Goal: Task Accomplishment & Management: Complete application form

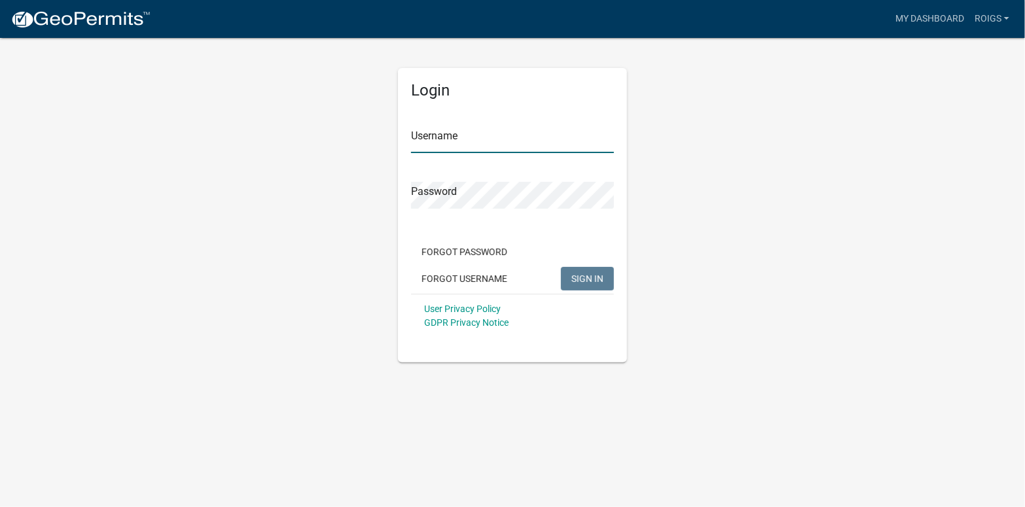
type input "ROIGS"
click at [595, 274] on span "SIGN IN" at bounding box center [588, 278] width 32 height 10
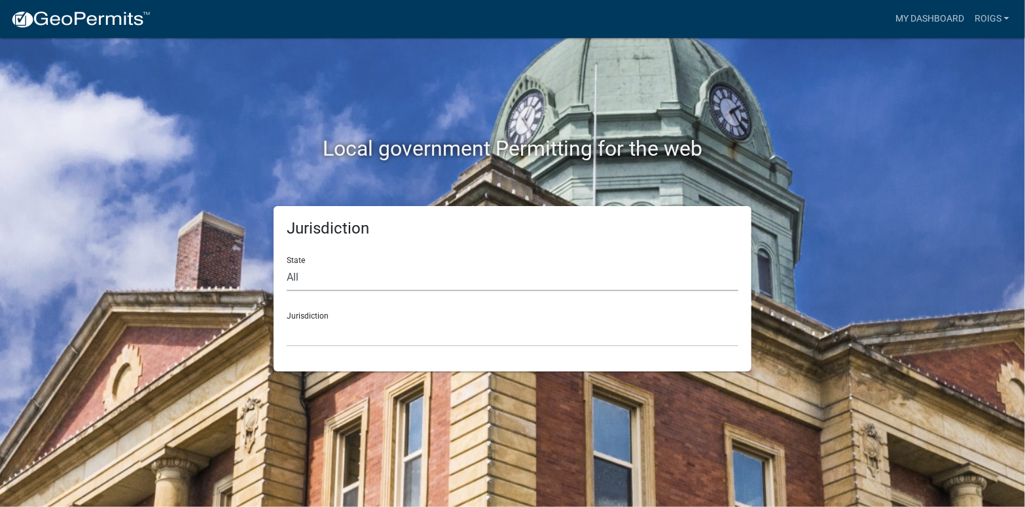
click at [304, 276] on select "All [US_STATE] [US_STATE] [US_STATE] [US_STATE] [US_STATE] [US_STATE] [US_STATE…" at bounding box center [513, 277] width 452 height 27
select select "[US_STATE]"
click at [287, 264] on select "All [US_STATE] [US_STATE] [US_STATE] [US_STATE] [US_STATE] [US_STATE] [US_STATE…" at bounding box center [513, 277] width 452 height 27
click at [310, 336] on select "[GEOGRAPHIC_DATA], [US_STATE] [GEOGRAPHIC_DATA], [US_STATE] [GEOGRAPHIC_DATA], …" at bounding box center [513, 333] width 452 height 27
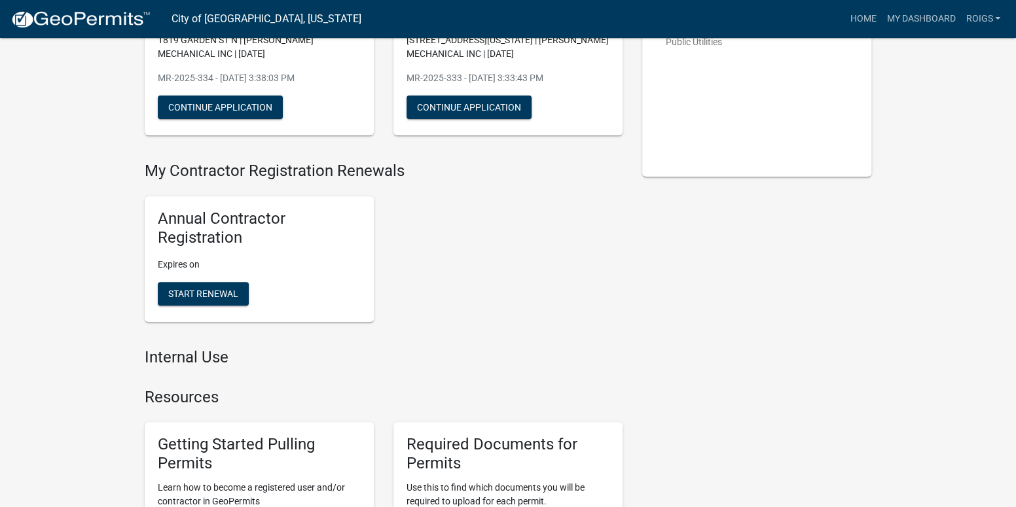
scroll to position [524, 0]
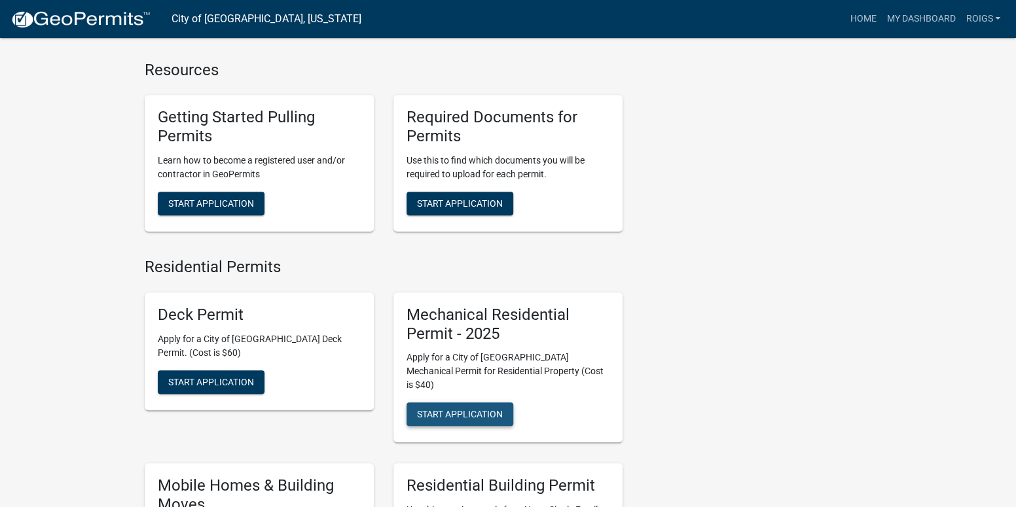
click at [456, 407] on button "Start Application" at bounding box center [460, 415] width 107 height 24
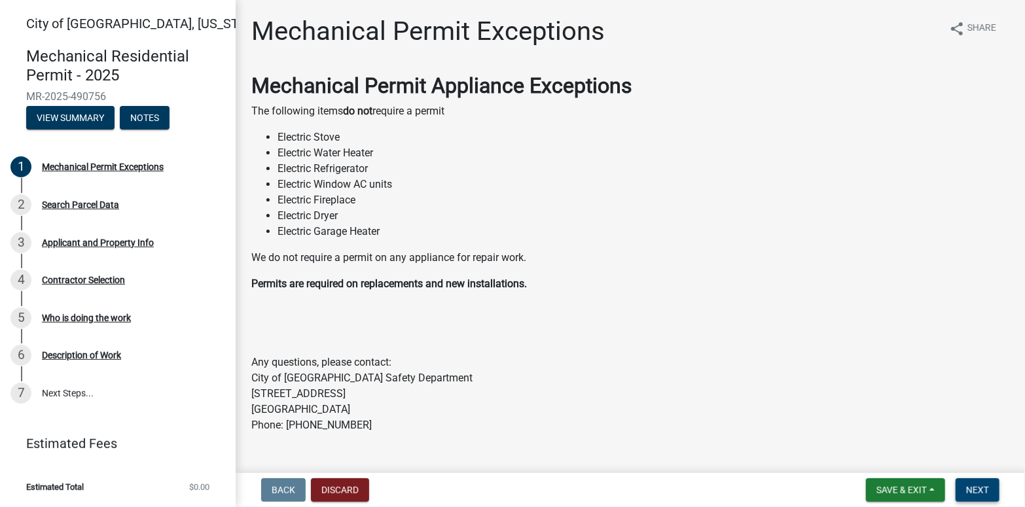
click at [976, 497] on button "Next" at bounding box center [978, 491] width 44 height 24
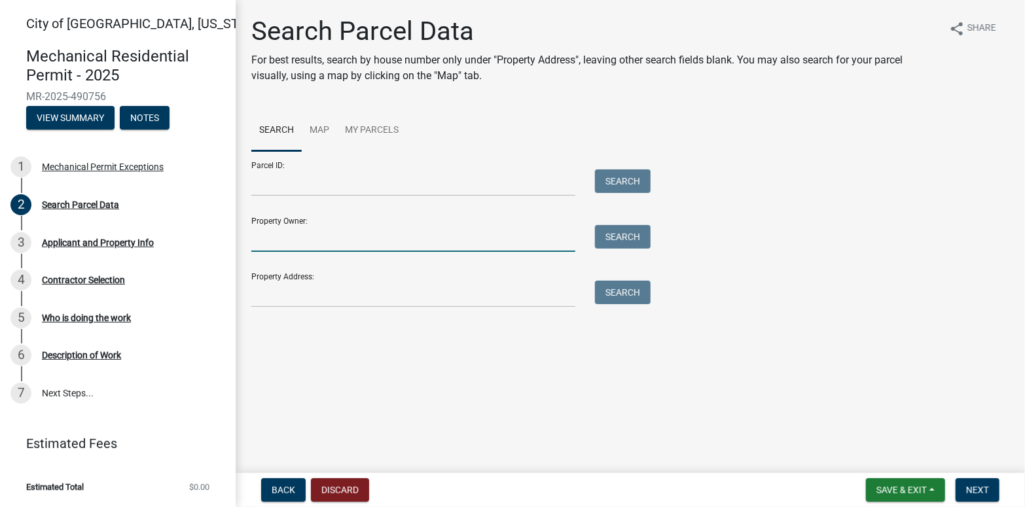
click at [291, 249] on input "Property Owner:" at bounding box center [413, 238] width 324 height 27
type input "REBECCA REINHART"
click at [617, 236] on button "Search" at bounding box center [623, 237] width 56 height 24
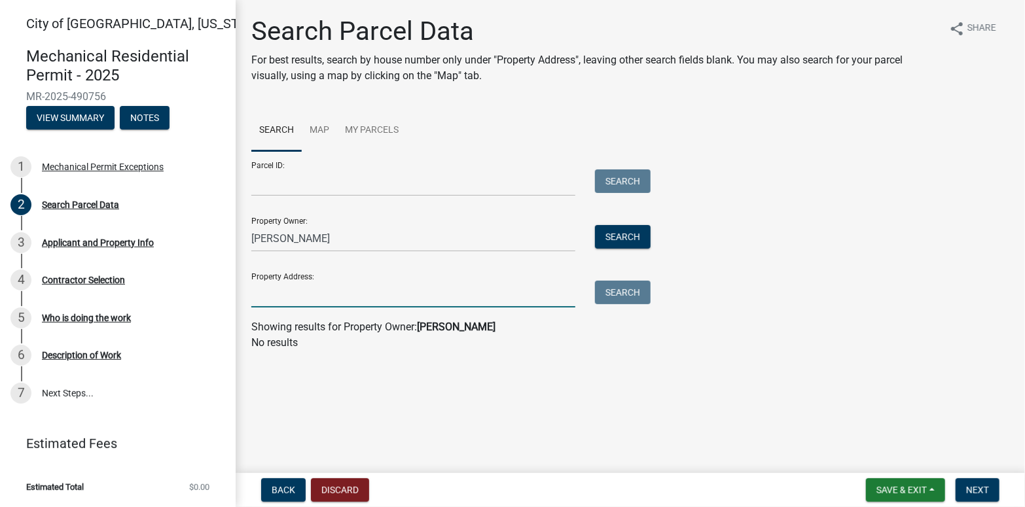
click at [315, 296] on input "Property Address:" at bounding box center [413, 294] width 324 height 27
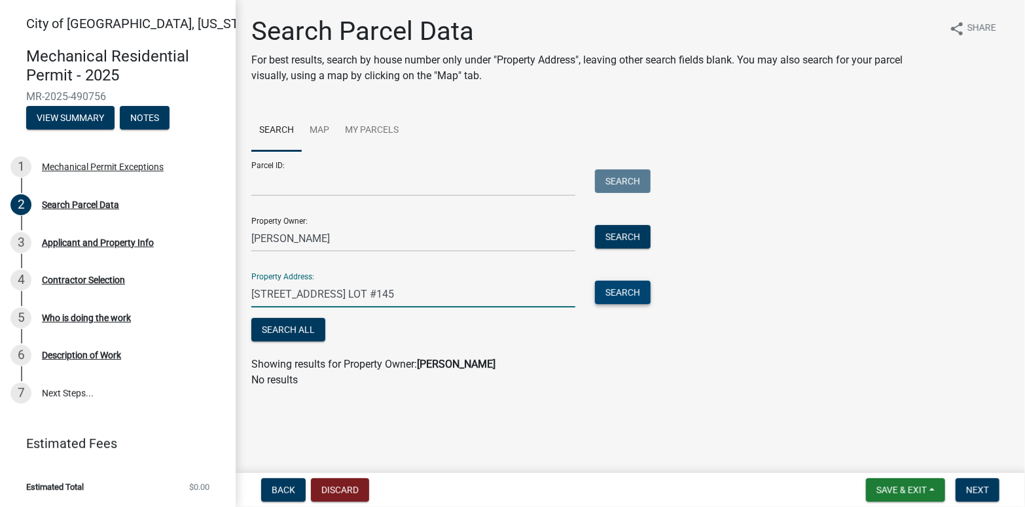
type input "2526 S. BRIDGE ST. LOT #145"
click at [644, 293] on button "Search" at bounding box center [623, 293] width 56 height 24
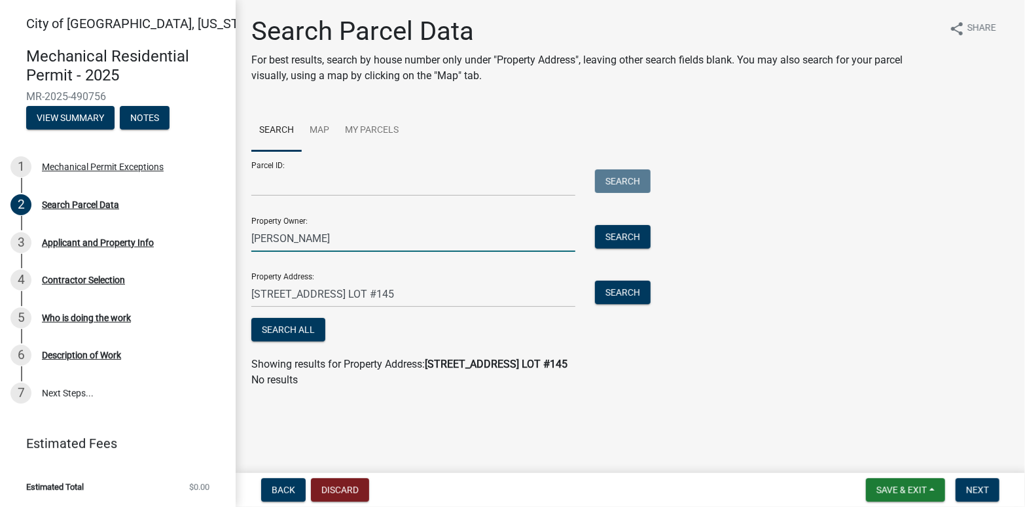
click at [352, 236] on input "REBECCA REINHART" at bounding box center [413, 238] width 324 height 27
type input "R"
click at [610, 236] on button "Search" at bounding box center [623, 237] width 56 height 24
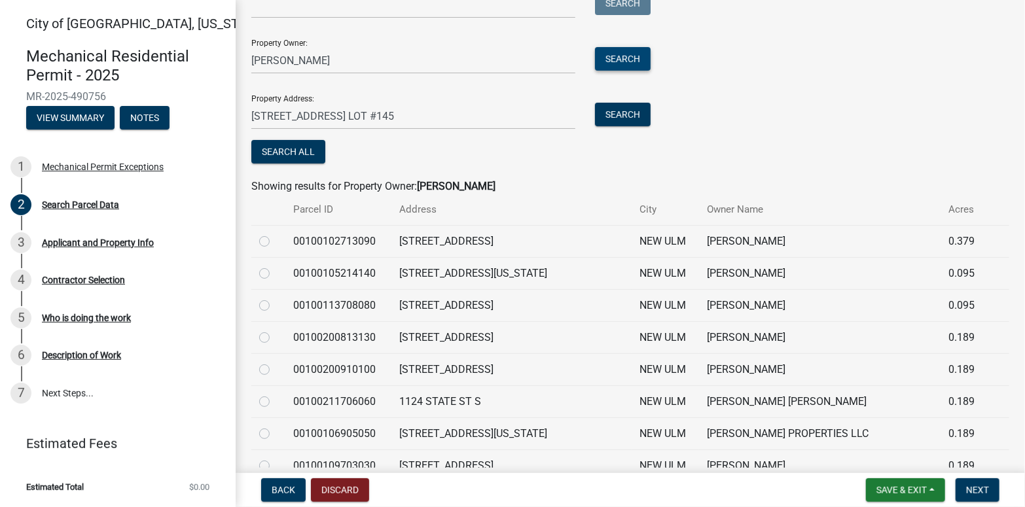
scroll to position [154, 0]
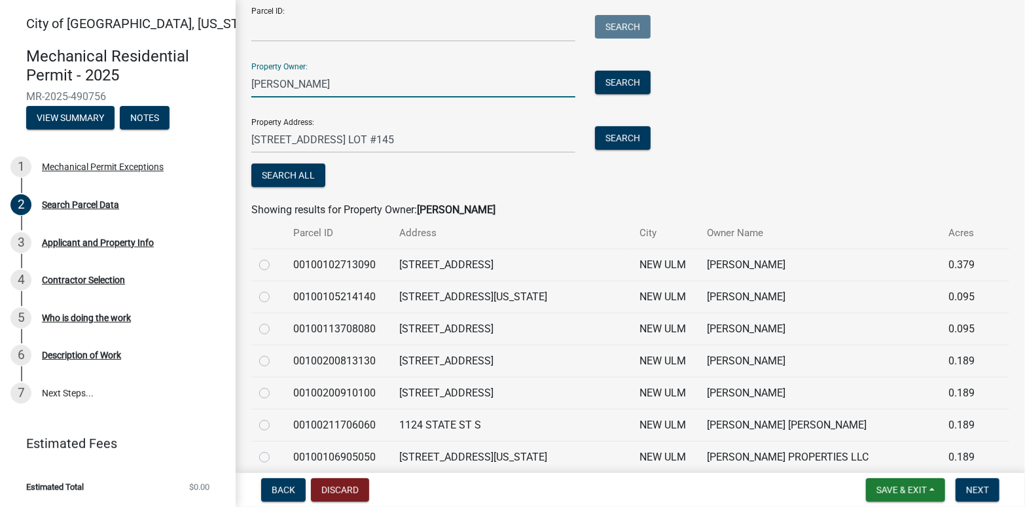
click at [366, 86] on input "REINHART" at bounding box center [413, 84] width 324 height 27
type input "R"
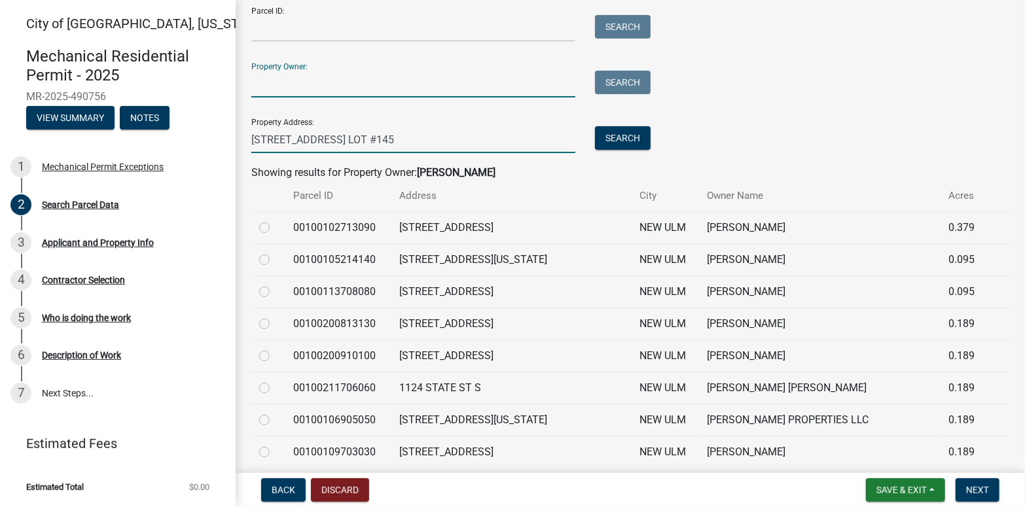
click at [400, 139] on input "2526 S. BRIDGE ST. LOT #145" at bounding box center [413, 139] width 324 height 27
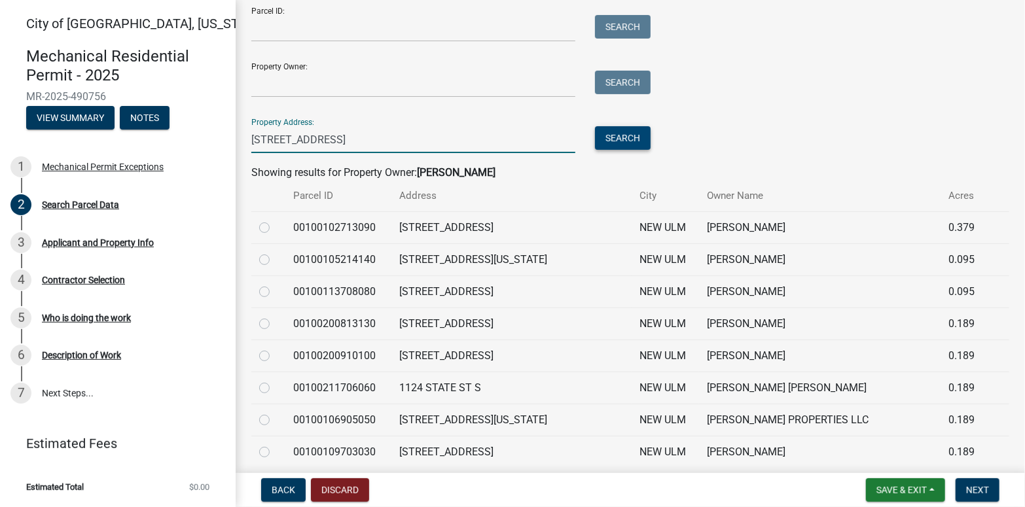
type input "2526 S. BRIDGE ST."
click at [625, 132] on button "Search" at bounding box center [623, 138] width 56 height 24
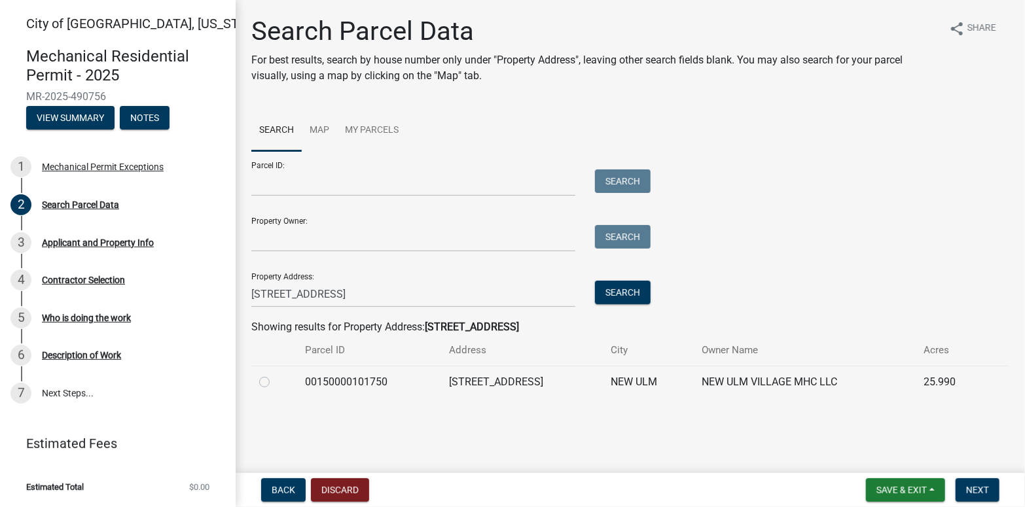
click at [275, 374] on label at bounding box center [275, 374] width 0 height 0
click at [275, 383] on input "radio" at bounding box center [279, 378] width 9 height 9
radio input "true"
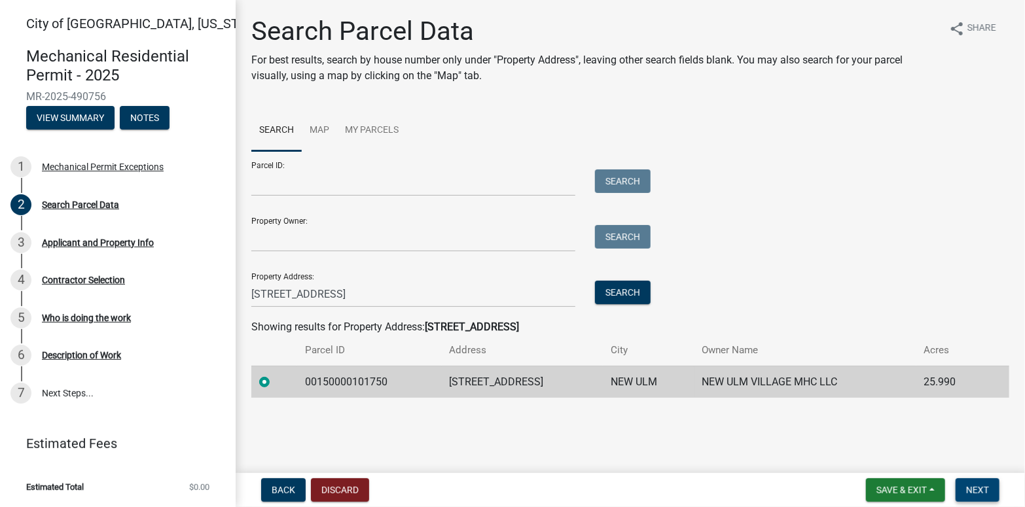
drag, startPoint x: 995, startPoint y: 486, endPoint x: 988, endPoint y: 484, distance: 7.7
click at [994, 485] on button "Next" at bounding box center [978, 491] width 44 height 24
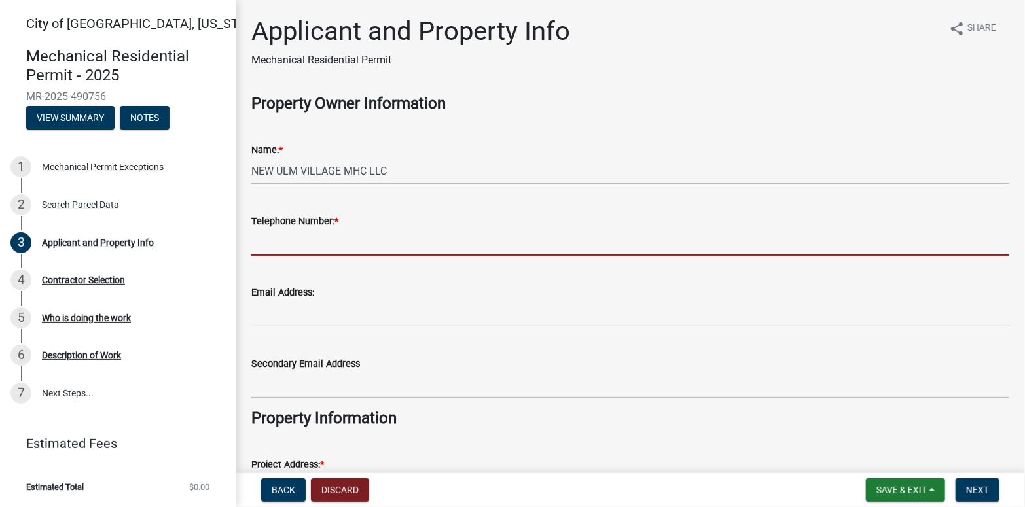
click at [323, 241] on input "Telephone Number: *" at bounding box center [630, 242] width 758 height 27
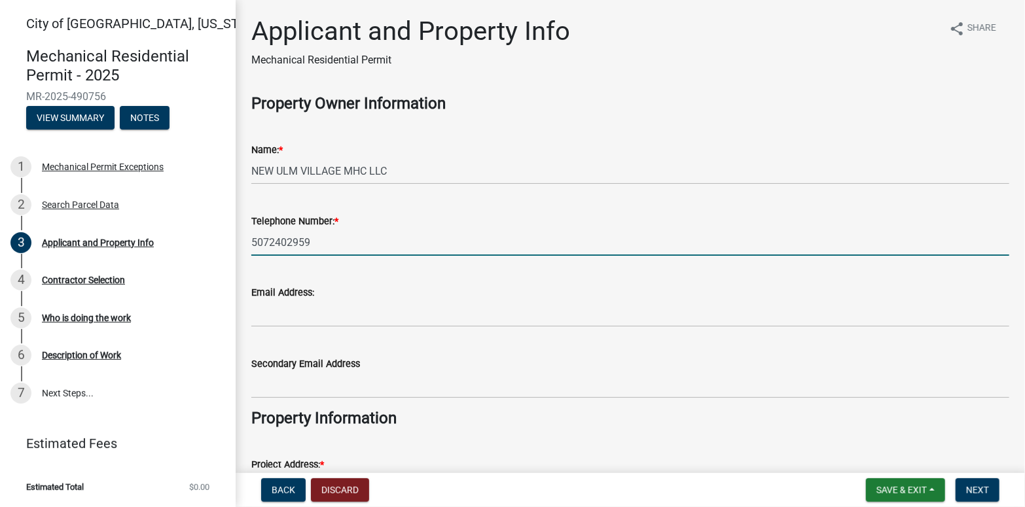
type input "5072402959"
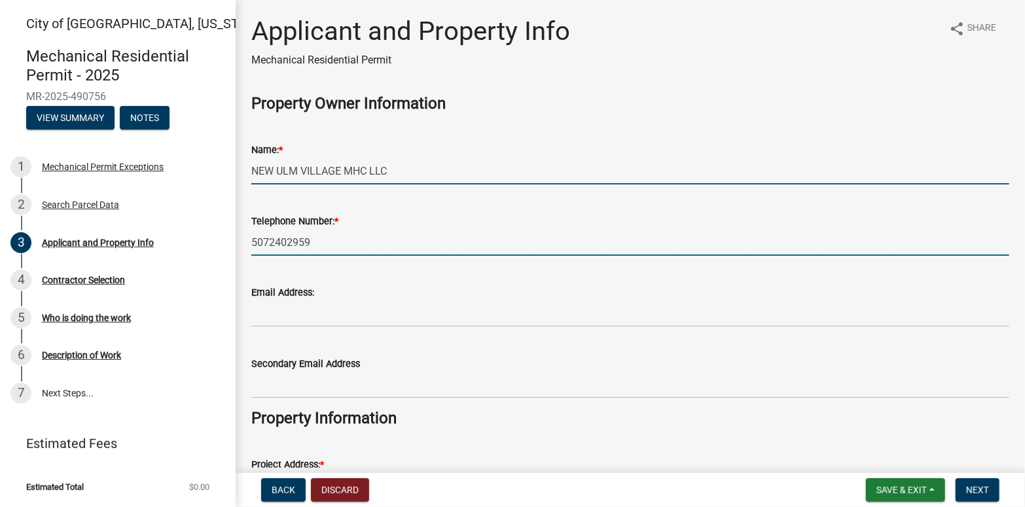
click at [427, 168] on input "NEW ULM VILLAGE MHC LLC" at bounding box center [630, 171] width 758 height 27
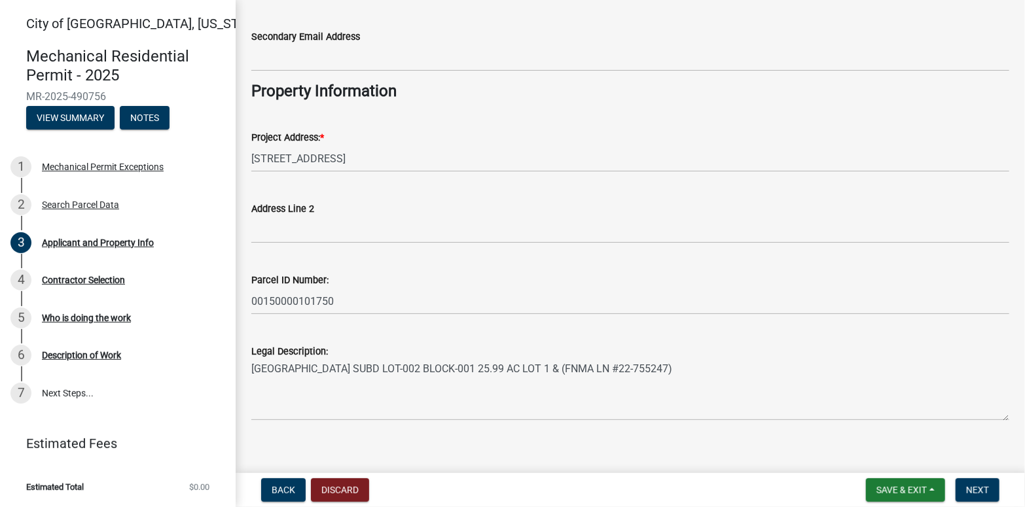
scroll to position [340, 0]
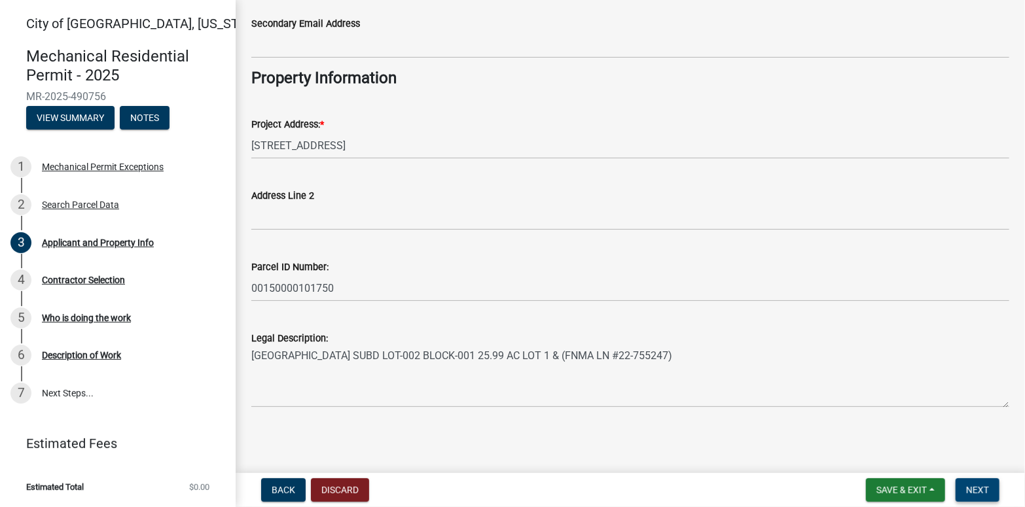
type input "NEW ULM VILLAGE MHC LLC LOT #145"
click at [973, 492] on span "Next" at bounding box center [977, 490] width 23 height 10
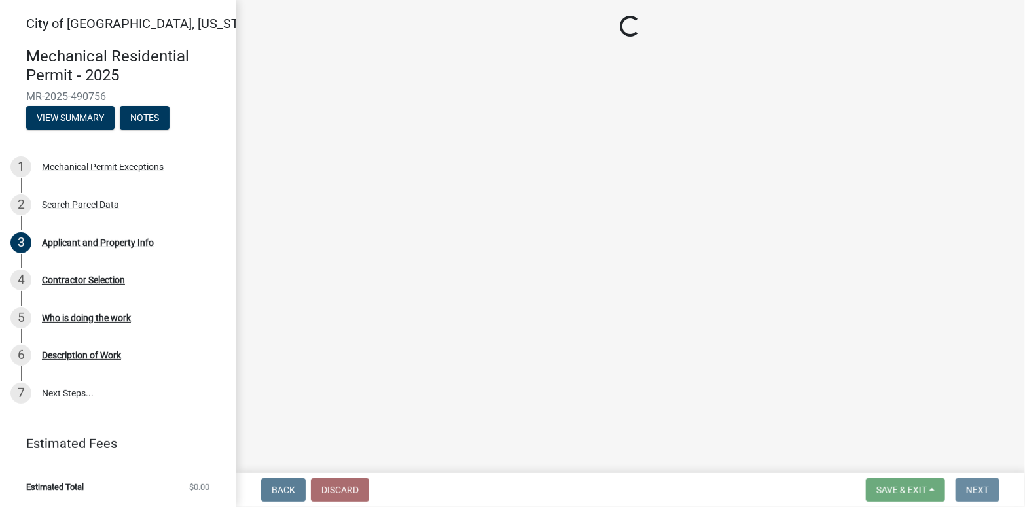
scroll to position [0, 0]
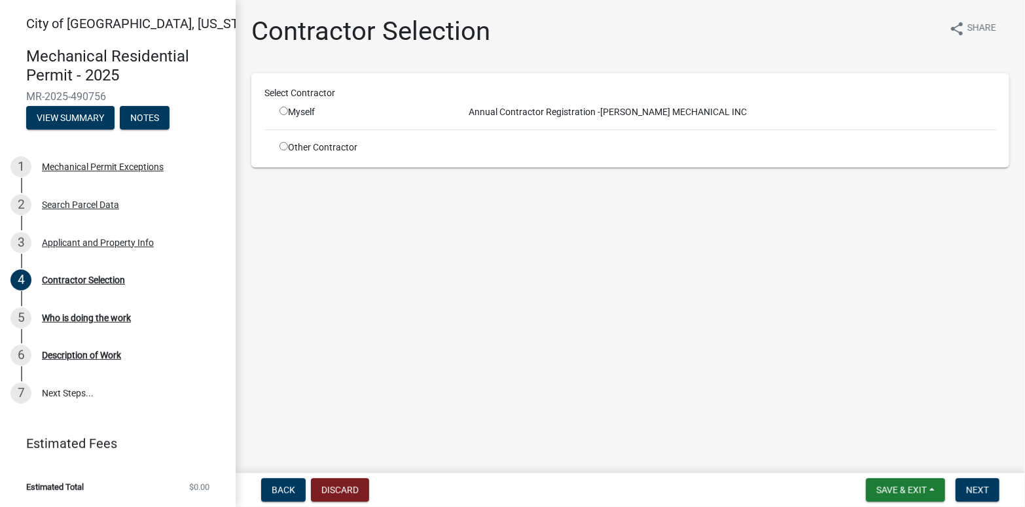
click at [280, 109] on input "radio" at bounding box center [284, 111] width 9 height 9
radio input "true"
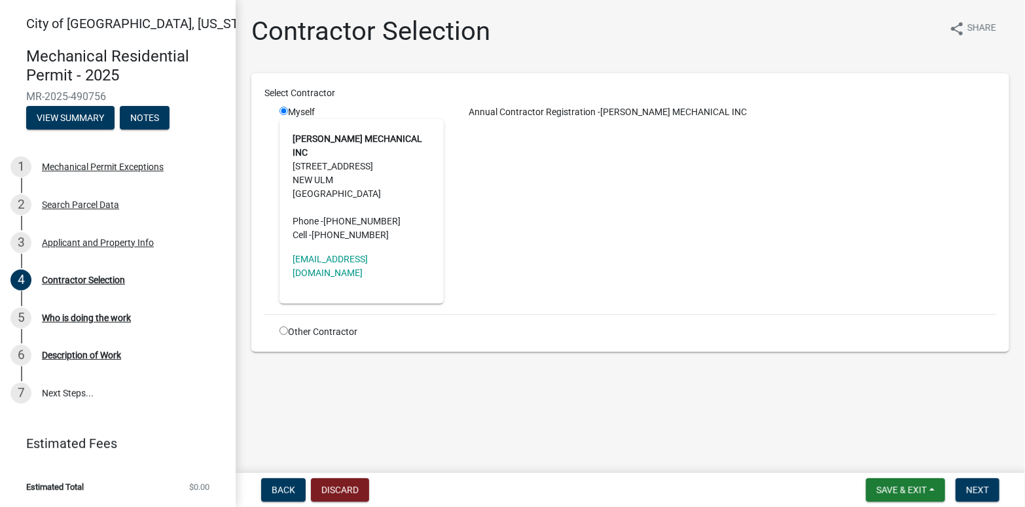
click at [513, 369] on main "Contractor Selection share Share Select Contractor Myself KLASSEN MECHANICAL IN…" at bounding box center [630, 234] width 789 height 468
click at [971, 487] on span "Next" at bounding box center [977, 490] width 23 height 10
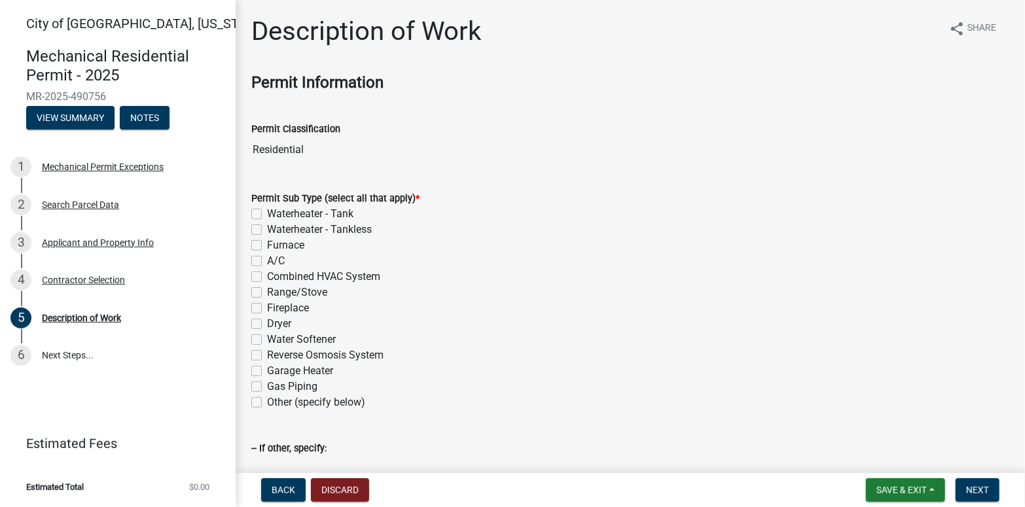
click at [267, 291] on label "Range/Stove" at bounding box center [297, 293] width 60 height 16
click at [267, 291] on input "Range/Stove" at bounding box center [271, 289] width 9 height 9
checkbox input "true"
checkbox input "false"
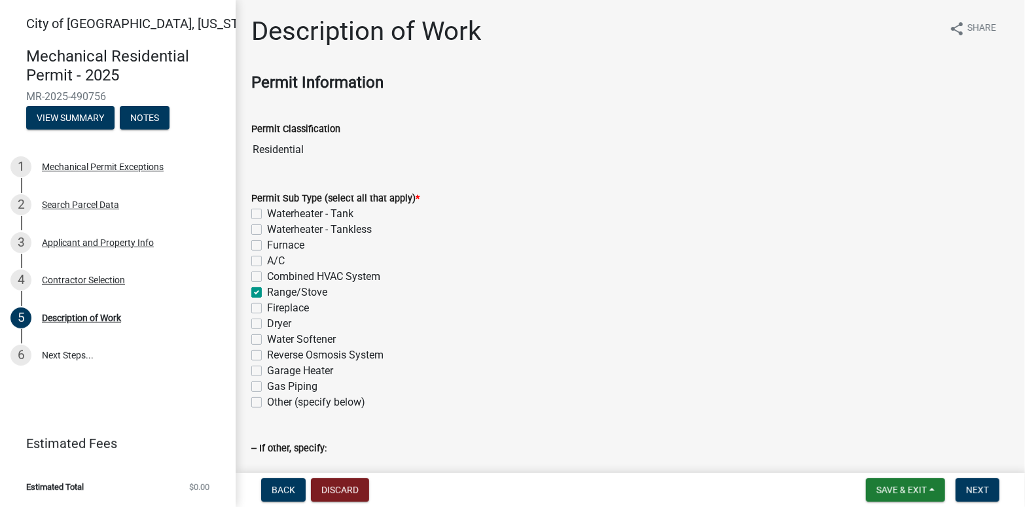
checkbox input "false"
checkbox input "true"
checkbox input "false"
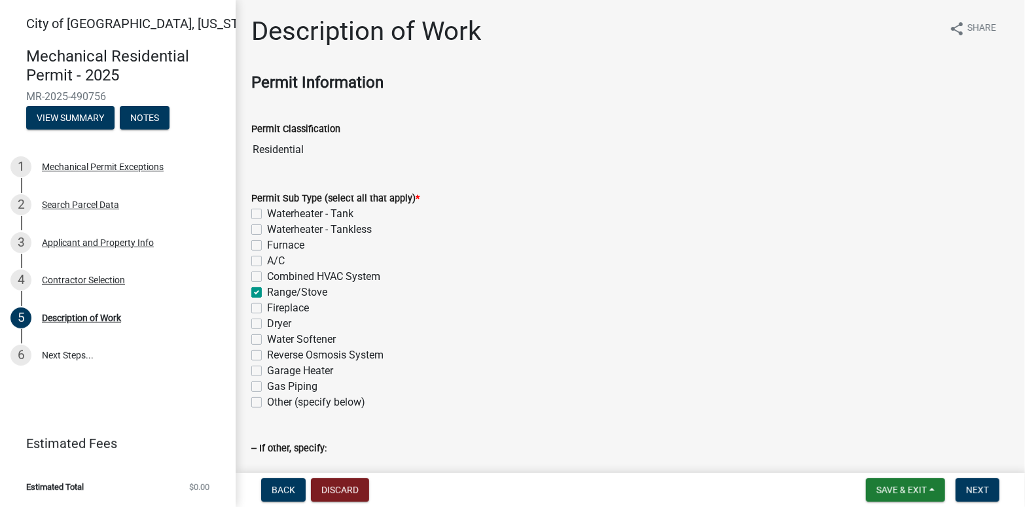
checkbox input "false"
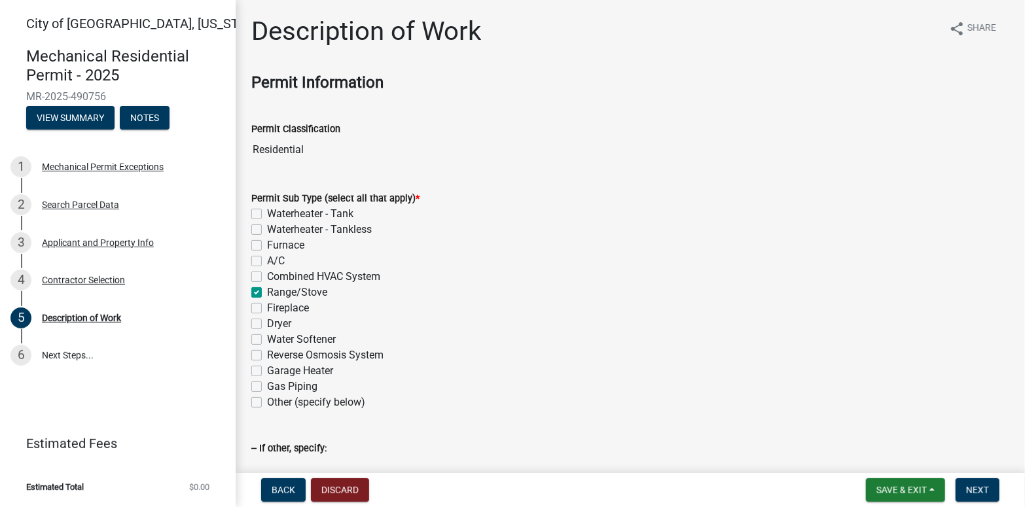
checkbox input "false"
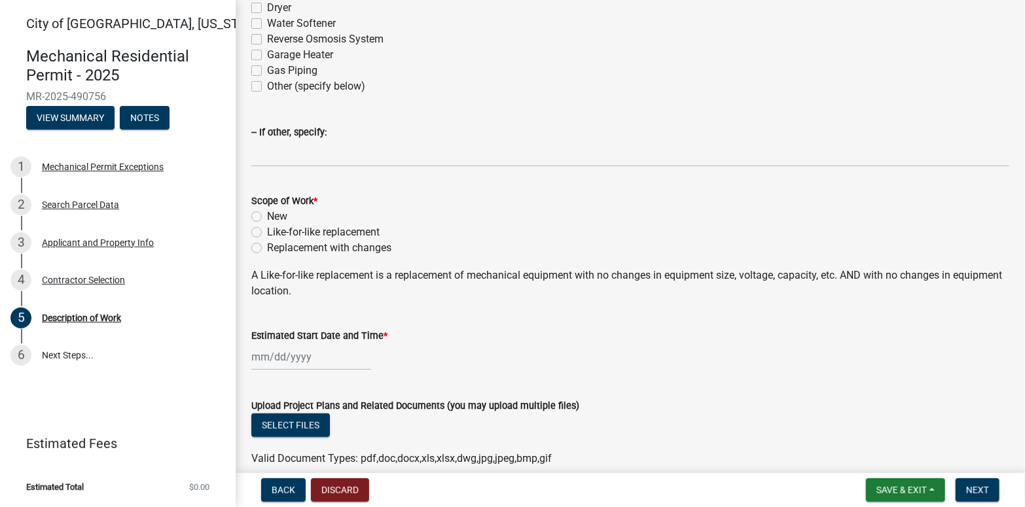
scroll to position [327, 0]
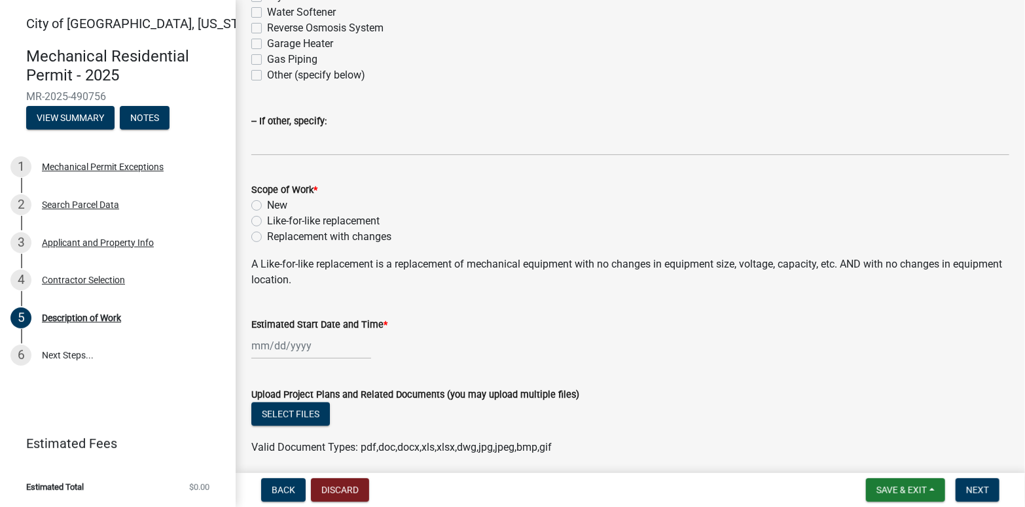
click at [267, 217] on label "Like-for-like replacement" at bounding box center [323, 221] width 113 height 16
click at [267, 217] on input "Like-for-like replacement" at bounding box center [271, 217] width 9 height 9
radio input "true"
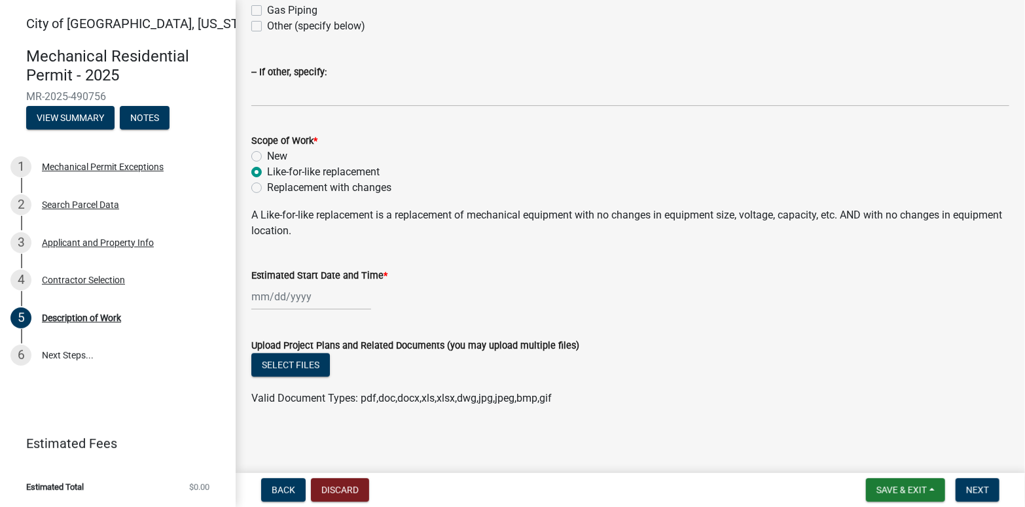
click at [319, 293] on div at bounding box center [311, 296] width 120 height 27
select select "10"
select select "2025"
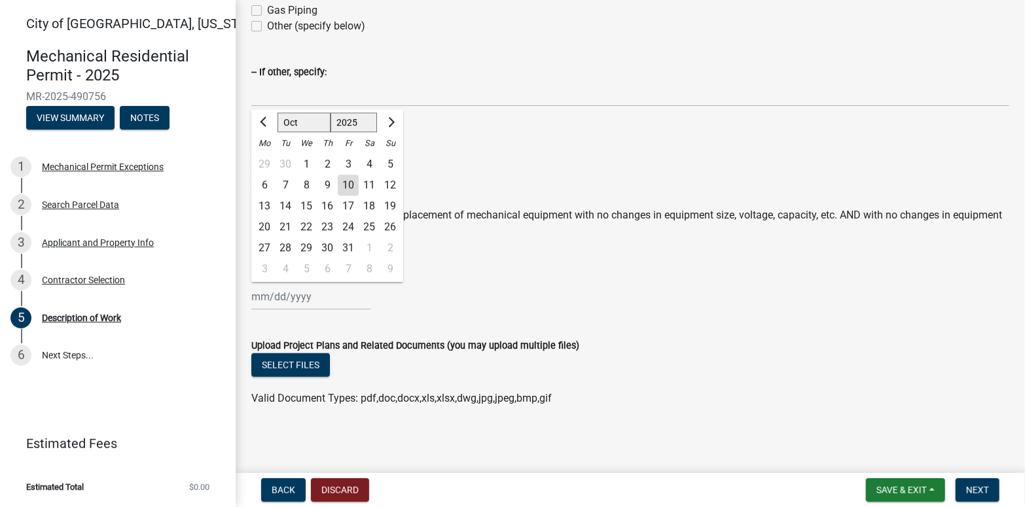
click at [340, 182] on div "10" at bounding box center [348, 185] width 21 height 21
type input "10/10/2025"
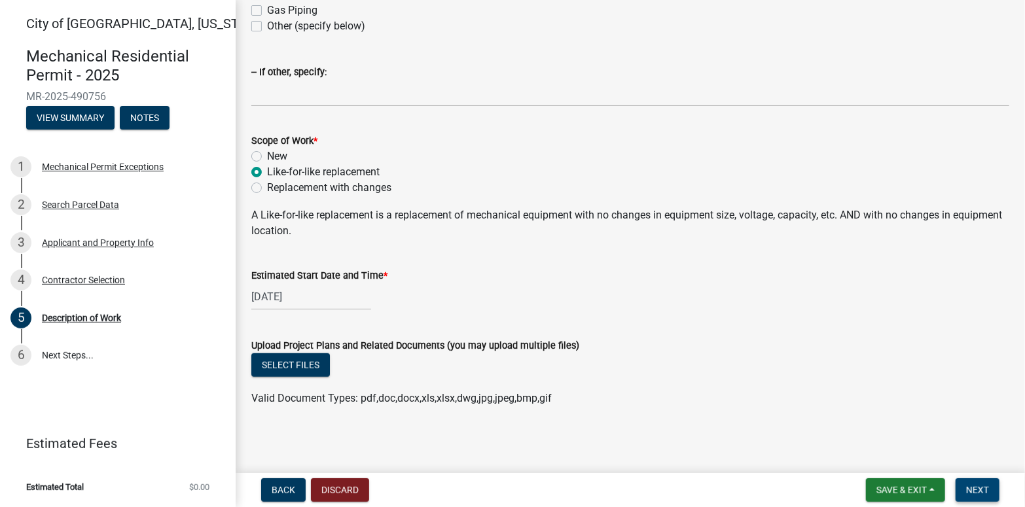
click at [985, 485] on span "Next" at bounding box center [977, 490] width 23 height 10
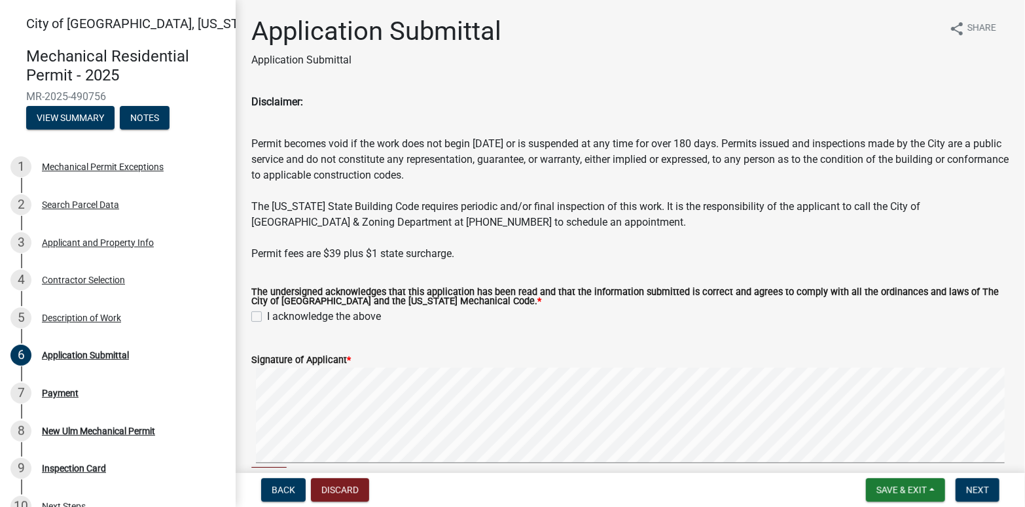
click at [262, 316] on div "I acknowledge the above" at bounding box center [630, 317] width 758 height 16
click at [267, 318] on label "I acknowledge the above" at bounding box center [324, 317] width 114 height 16
click at [267, 318] on input "I acknowledge the above" at bounding box center [271, 313] width 9 height 9
checkbox input "true"
click at [977, 490] on span "Next" at bounding box center [977, 490] width 23 height 10
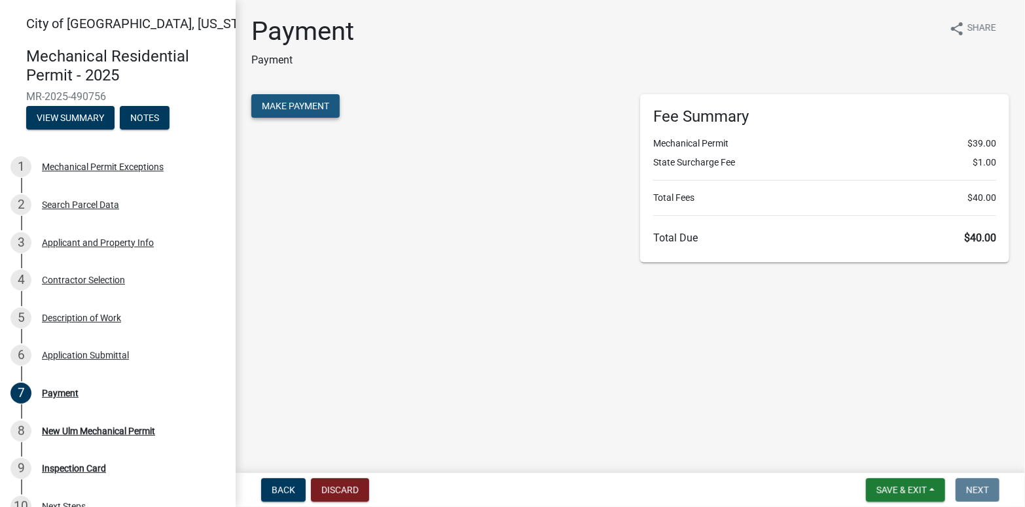
click at [319, 107] on span "Make Payment" at bounding box center [295, 106] width 67 height 10
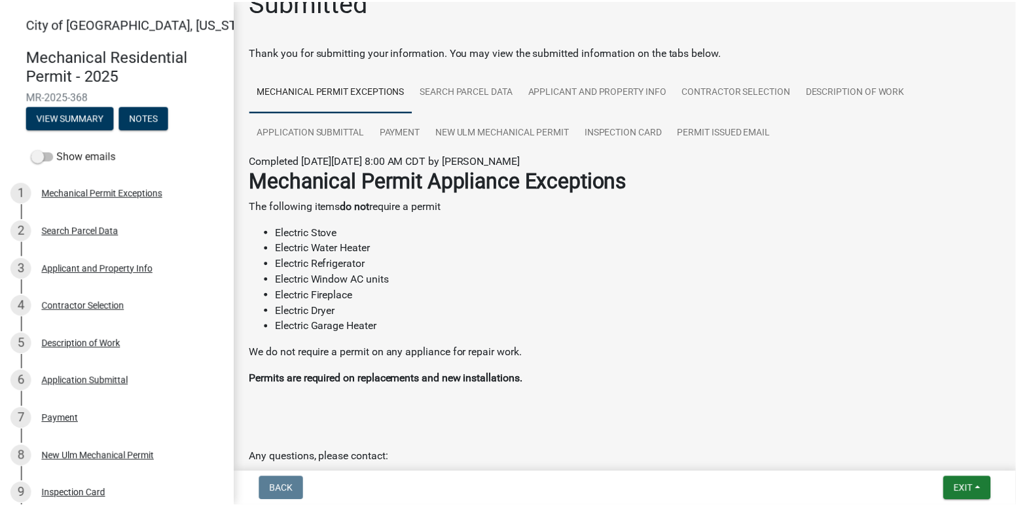
scroll to position [166, 0]
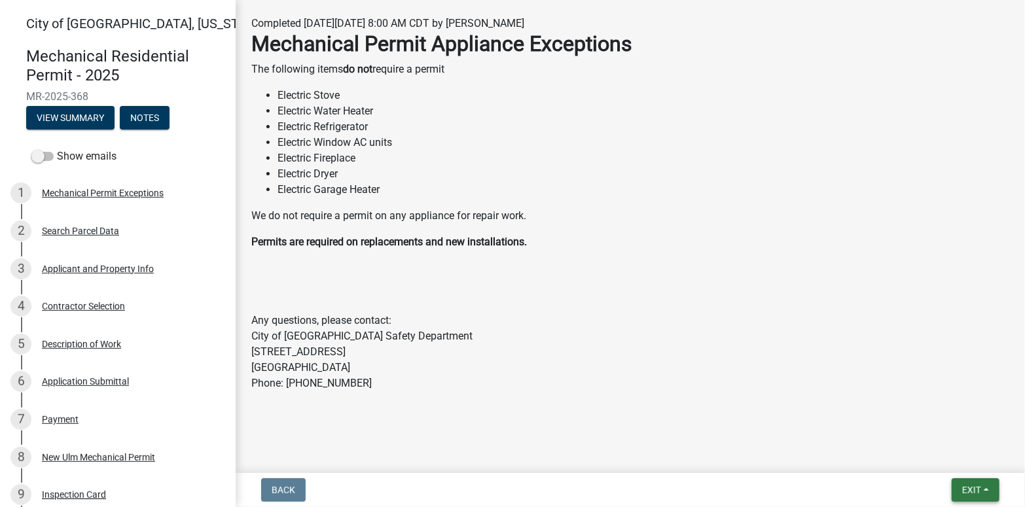
click at [965, 494] on span "Exit" at bounding box center [971, 490] width 19 height 10
click at [951, 458] on button "Save & Exit" at bounding box center [947, 456] width 105 height 31
